Goal: Task Accomplishment & Management: Complete application form

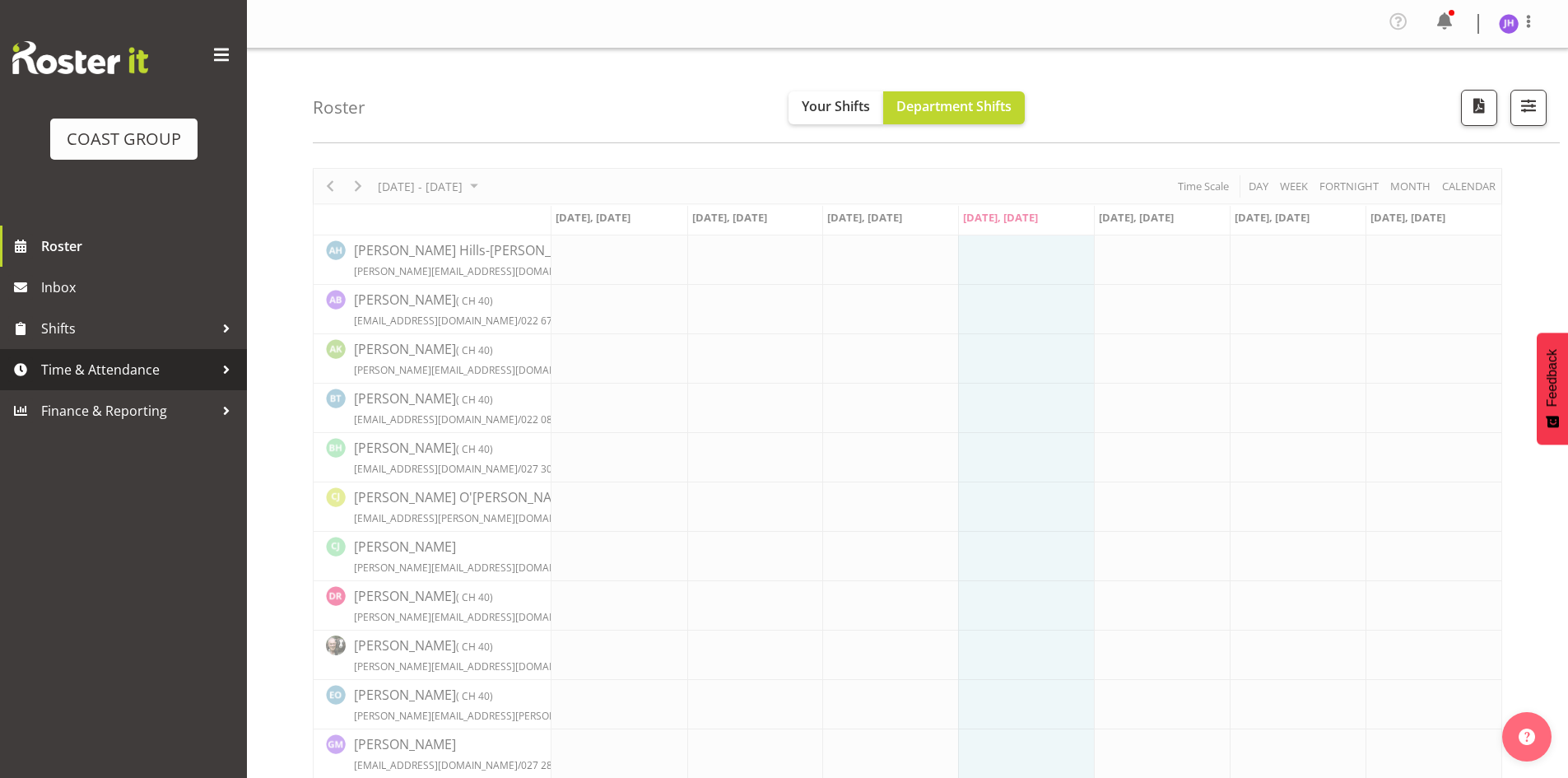
click at [121, 375] on span "Time & Attendance" at bounding box center [127, 370] width 173 height 25
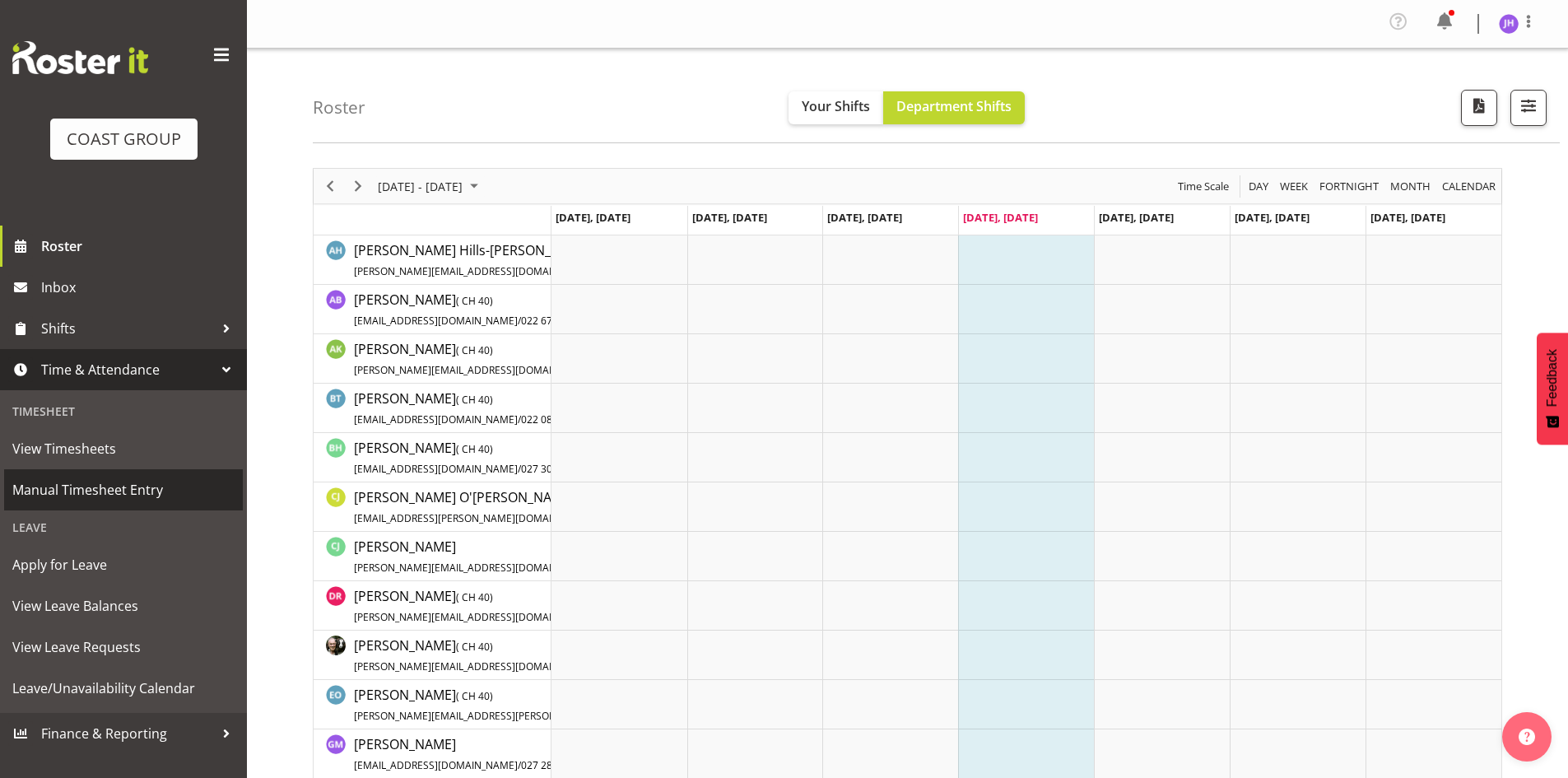
click at [159, 483] on span "Manual Timesheet Entry" at bounding box center [124, 490] width 222 height 25
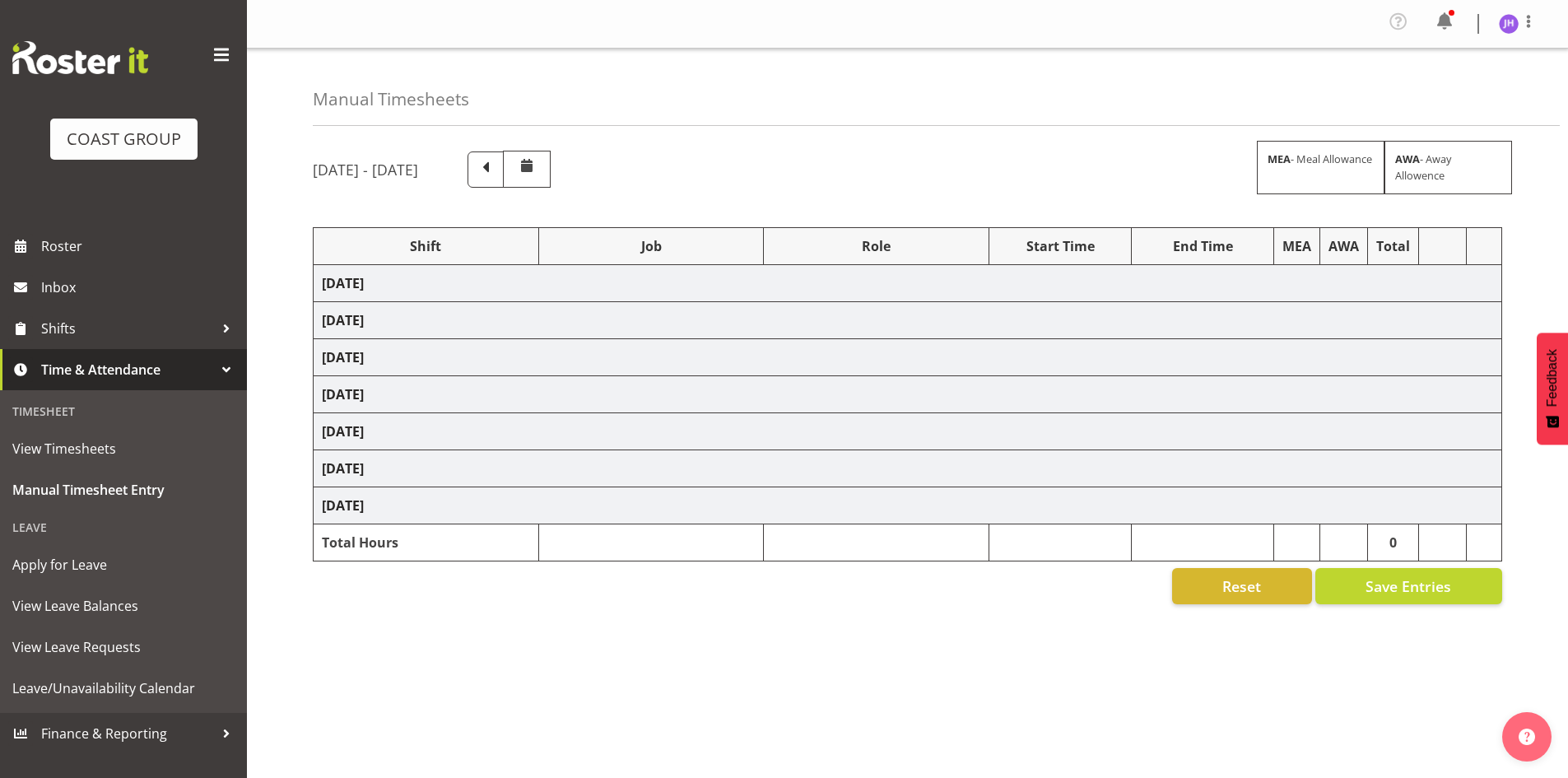
select select "1512"
select select "624"
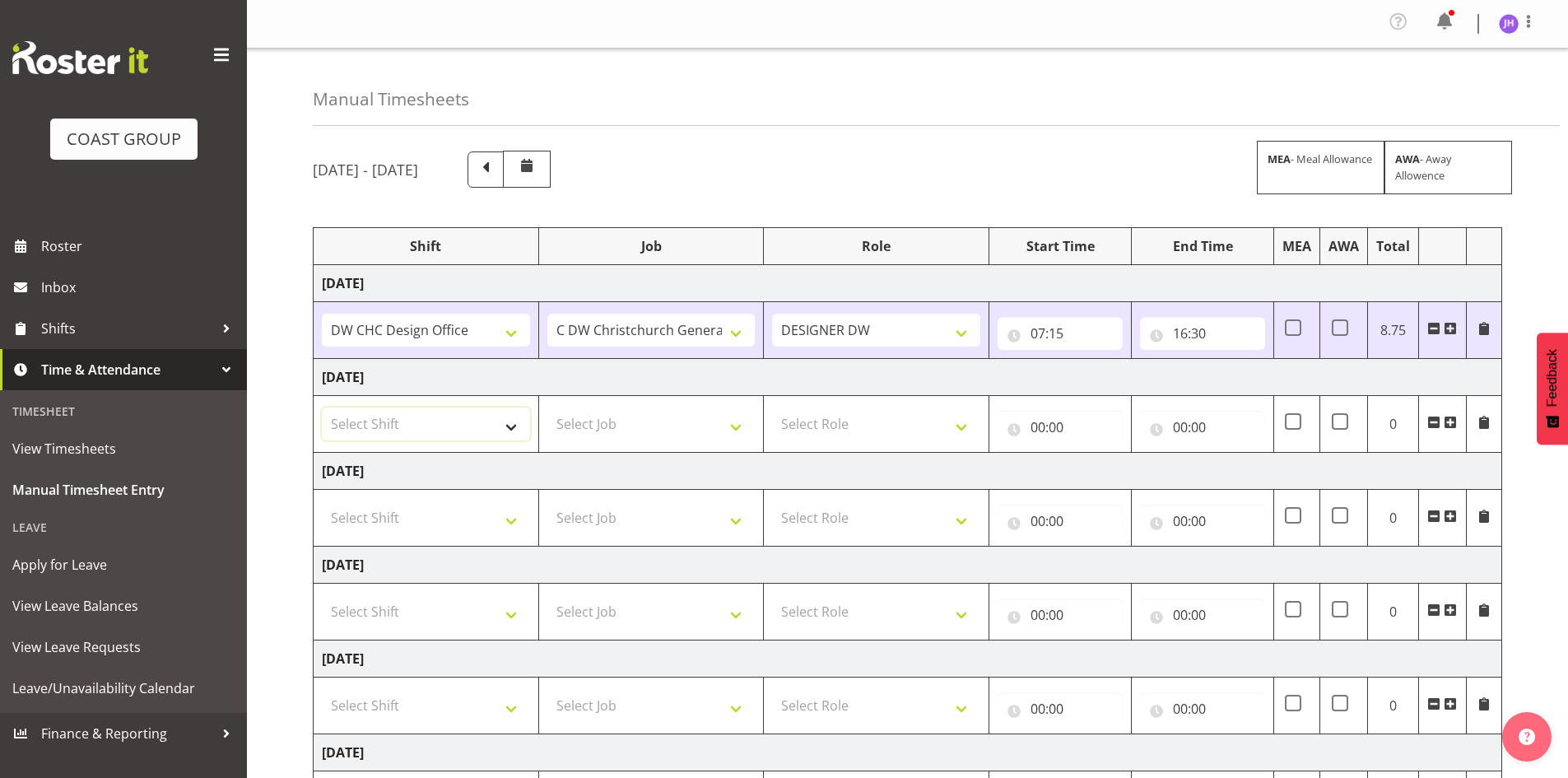
click at [454, 433] on select "Select Shift CHC SIGN ADMIN (LEAVE ALONE, DONT MAKE INACTIVE) DW CHC ARK WORK D…" at bounding box center [426, 424] width 208 height 33
select select "1512"
click at [322, 407] on select "Select Shift CHC SIGN ADMIN (LEAVE ALONE, DONT MAKE INACTIVE) DW CHC ARK WORK D…" at bounding box center [426, 424] width 208 height 33
click at [651, 400] on td "Select Job 1 Carlton Events 1 Carlton Hamilton 1 Carlton Wellington 1 EHS WAREH…" at bounding box center [651, 424] width 226 height 57
click at [643, 429] on select "Select Job 1 Carlton Events 1 Carlton Hamilton 1 Carlton Wellington 1 EHS WAREH…" at bounding box center [651, 424] width 208 height 33
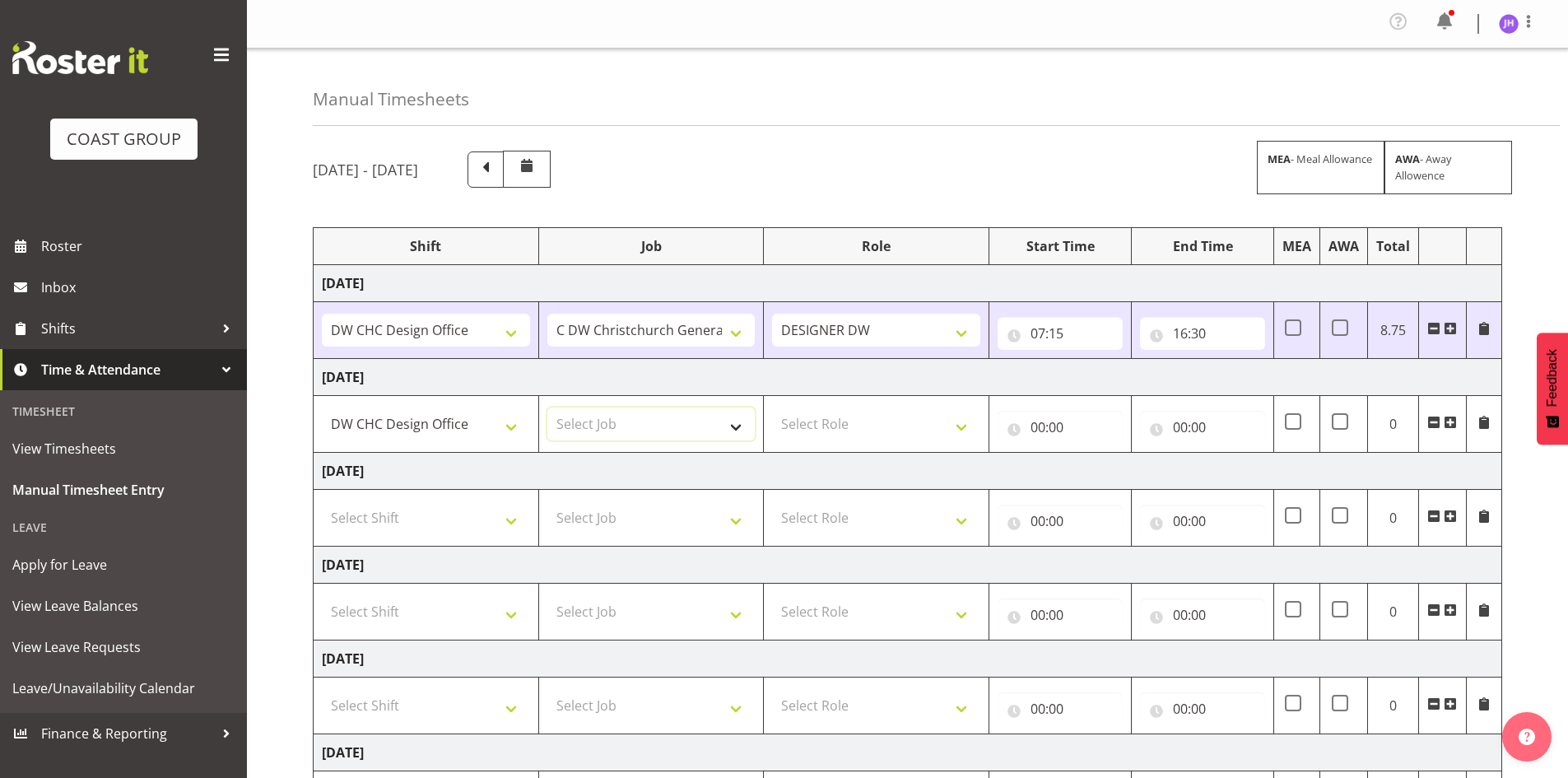
select select "624"
click at [547, 407] on select "Select Job 1 Carlton Events 1 Carlton Hamilton 1 Carlton Wellington 1 EHS WAREH…" at bounding box center [651, 424] width 208 height 33
click at [808, 421] on select "Select Role DESIGNER DW" at bounding box center [876, 424] width 208 height 33
select select "221"
click at [772, 407] on select "Select Role DESIGNER DW" at bounding box center [876, 424] width 208 height 33
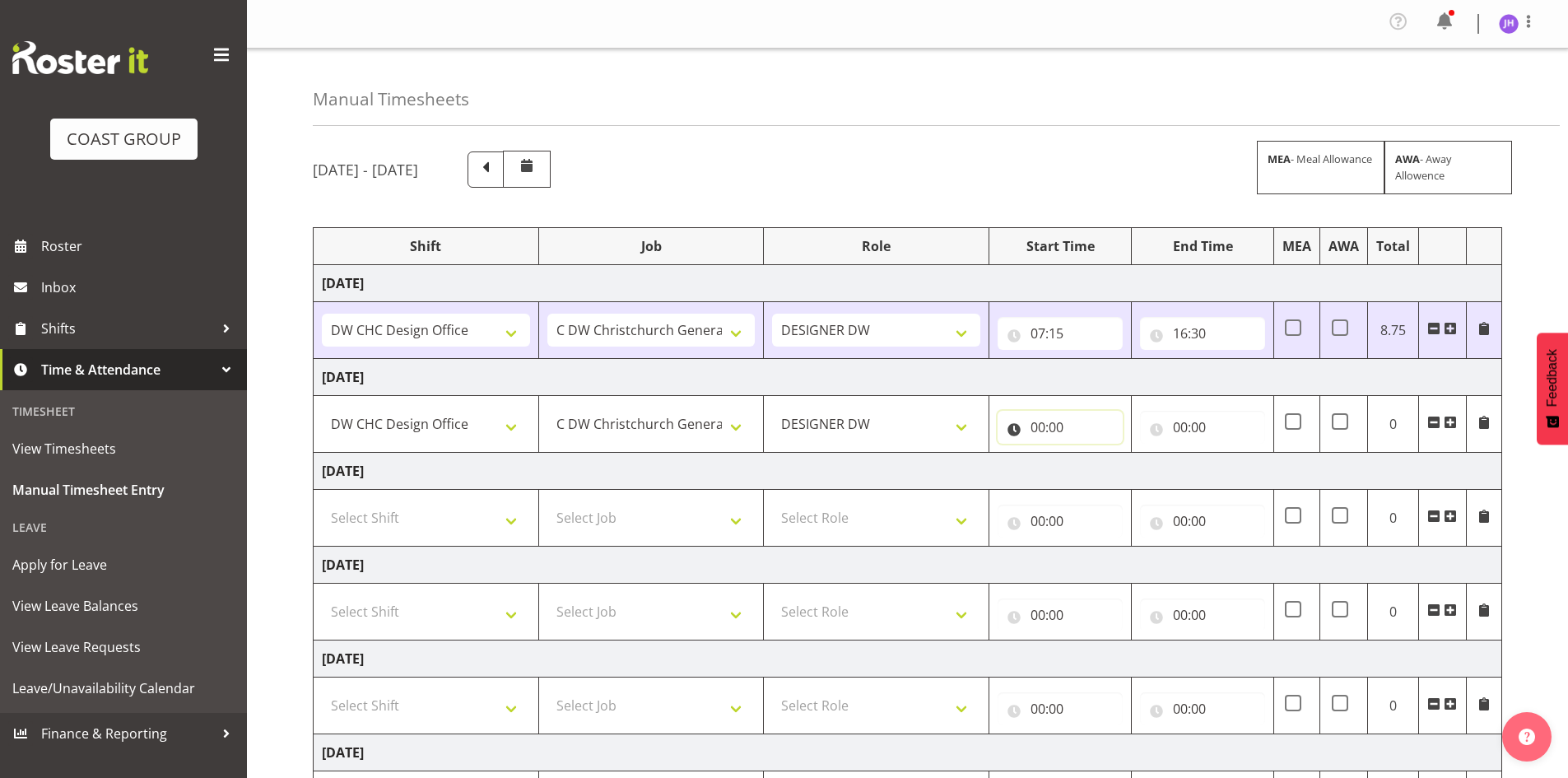
click at [1038, 430] on input "00:00" at bounding box center [1060, 428] width 125 height 33
click at [1114, 480] on select "00 01 02 03 04 05 06 07 08 09 10 11 12 13 14 15 16 17 18 19 20 21 22 23" at bounding box center [1110, 470] width 37 height 33
select select "7"
click at [1091, 454] on select "00 01 02 03 04 05 06 07 08 09 10 11 12 13 14 15 16 17 18 19 20 21 22 23" at bounding box center [1110, 470] width 37 height 33
type input "07:00"
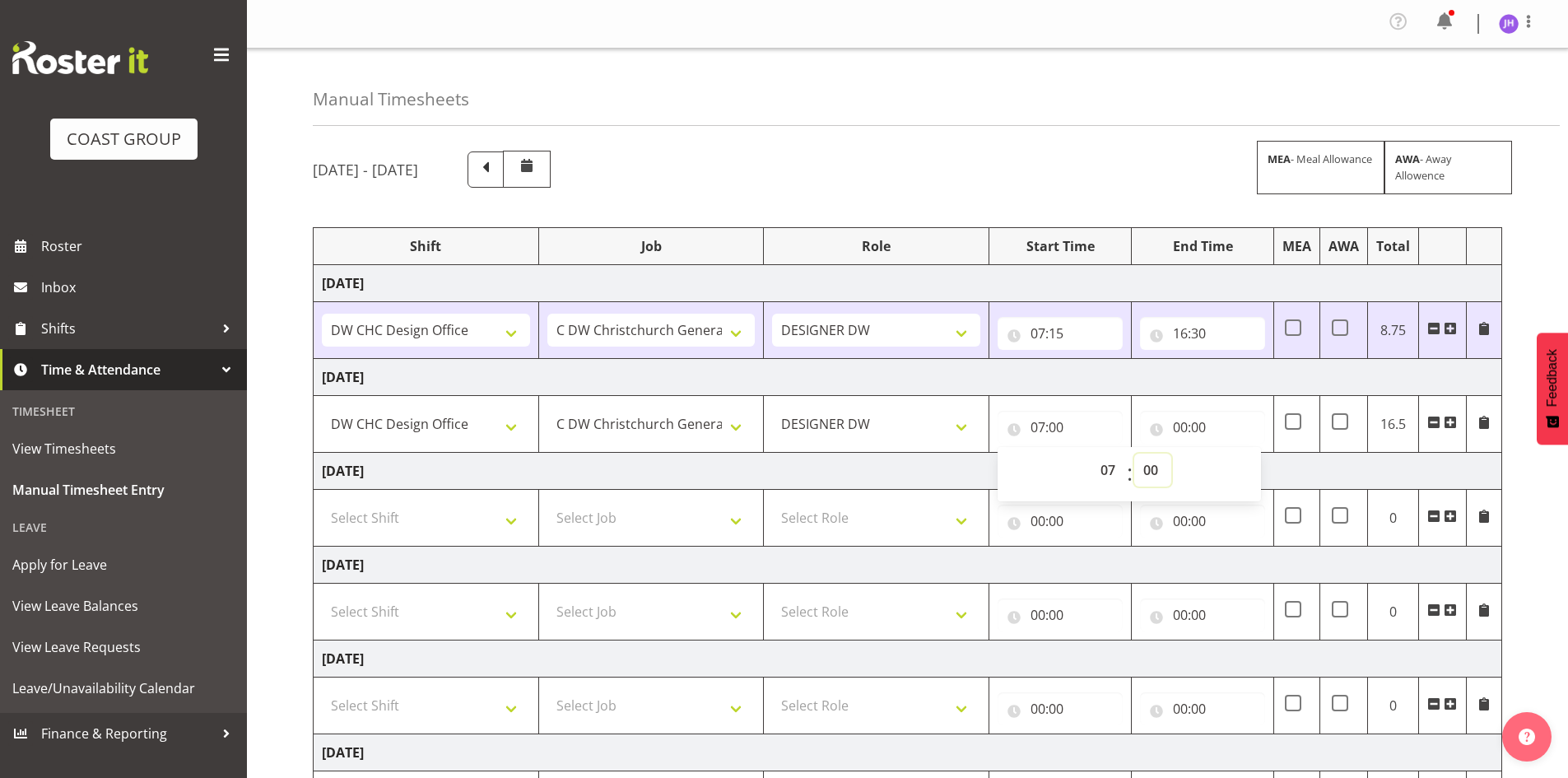
drag, startPoint x: 1150, startPoint y: 468, endPoint x: 1161, endPoint y: 454, distance: 17.8
click at [1150, 468] on select "00 01 02 03 04 05 06 07 08 09 10 11 12 13 14 15 16 17 18 19 20 21 22 23 24 25 2…" at bounding box center [1153, 470] width 37 height 33
select select "30"
click at [1135, 454] on select "00 01 02 03 04 05 06 07 08 09 10 11 12 13 14 15 16 17 18 19 20 21 22 23 24 25 2…" at bounding box center [1153, 470] width 37 height 33
type input "07:30"
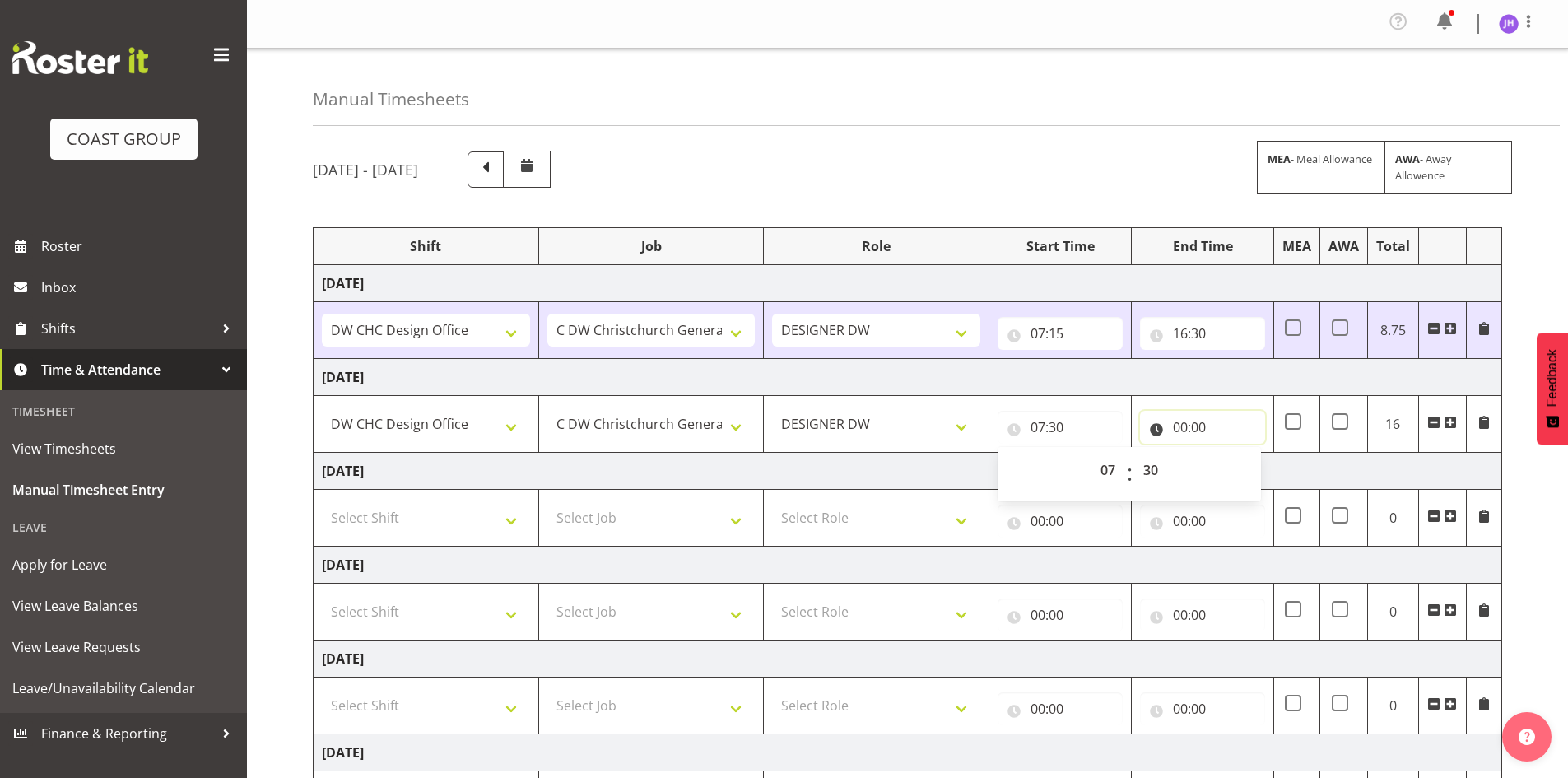
drag, startPoint x: 1184, startPoint y: 424, endPoint x: 1198, endPoint y: 433, distance: 16.6
click at [1184, 424] on input "00:00" at bounding box center [1203, 428] width 125 height 33
click at [1237, 463] on select "00 01 02 03 04 05 06 07 08 09 10 11 12 13 14 15 16 17 18 19 20 21 22 23" at bounding box center [1252, 470] width 37 height 33
select select "16"
click at [1234, 454] on select "00 01 02 03 04 05 06 07 08 09 10 11 12 13 14 15 16 17 18 19 20 21 22 23" at bounding box center [1252, 470] width 37 height 33
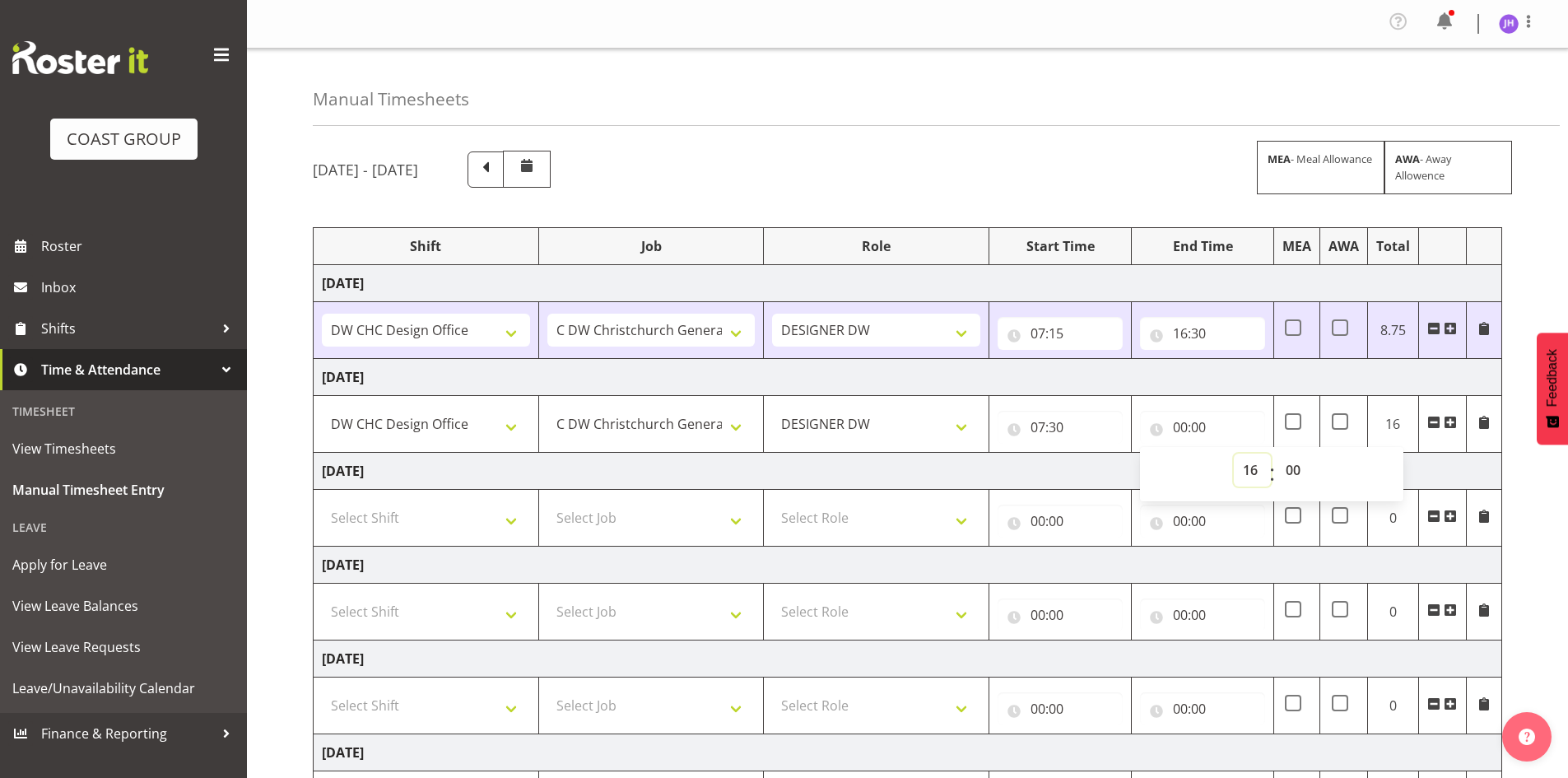
type input "16:00"
click at [1508, 502] on div "September 3rd - September 9th 2025 MEA - Meal Allowance AWA - Away Allowence Sh…" at bounding box center [940, 576] width 1255 height 876
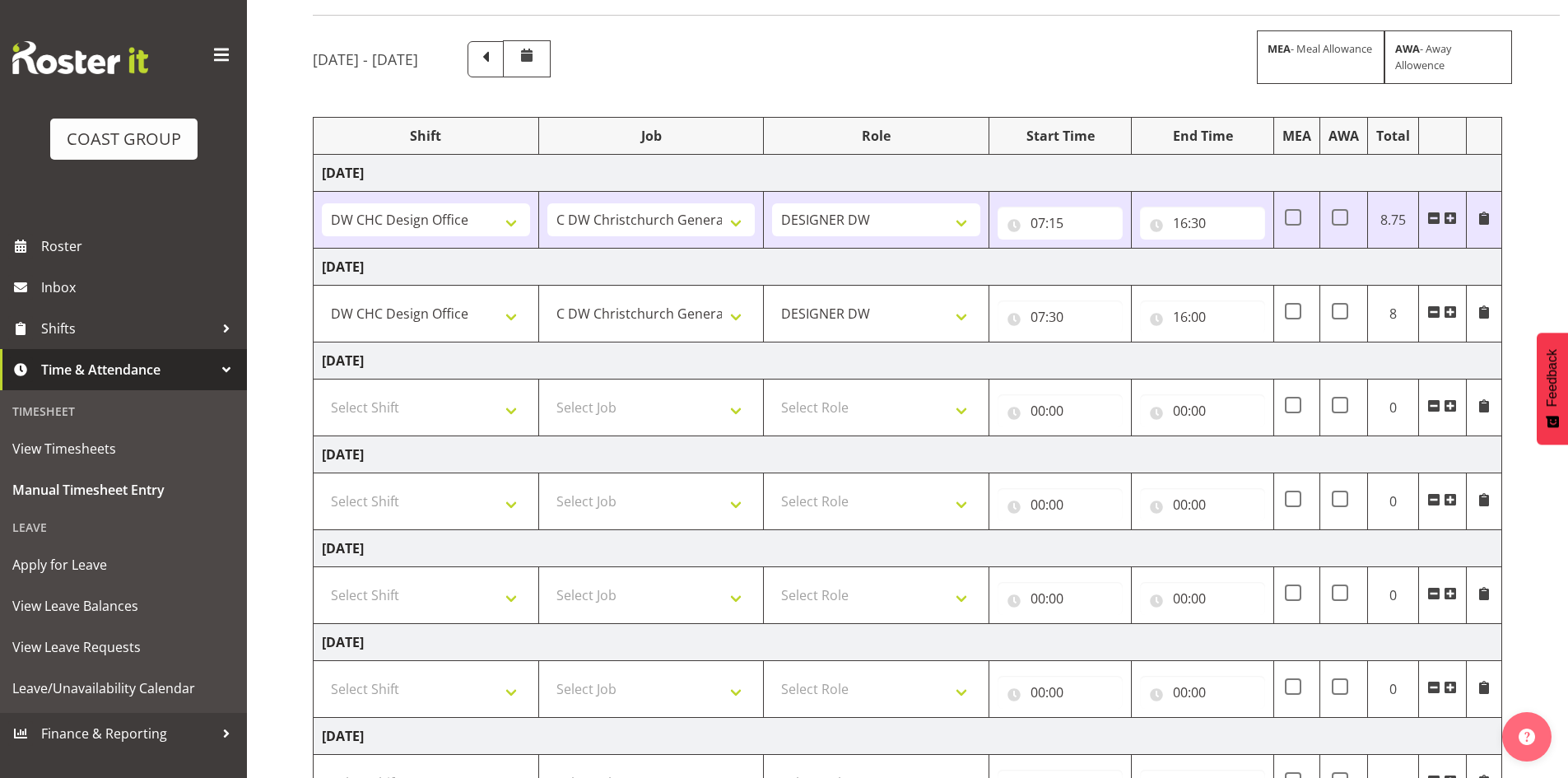
scroll to position [249, 0]
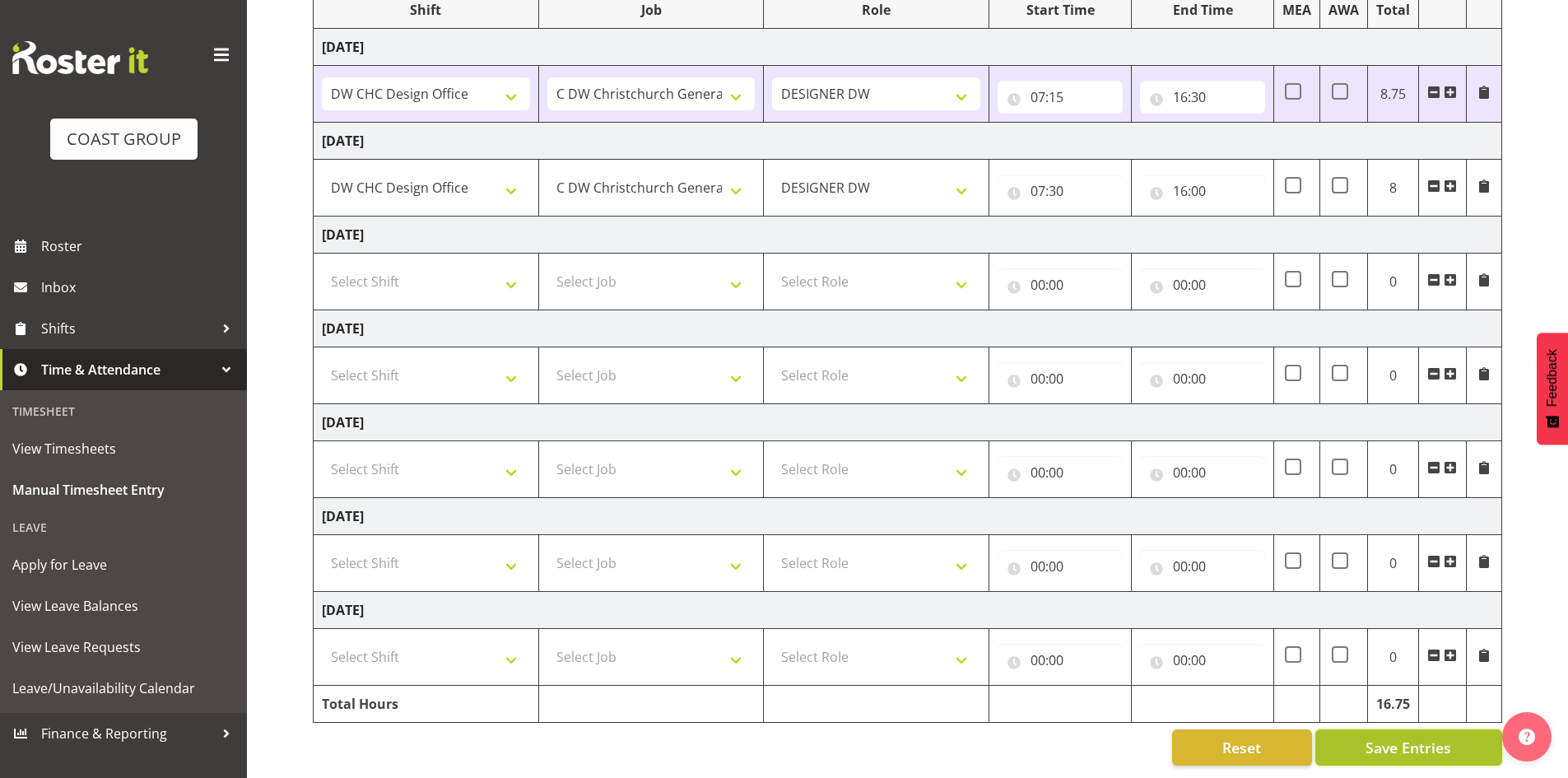
click at [1377, 737] on span "Save Entries" at bounding box center [1408, 748] width 86 height 21
